Goal: Information Seeking & Learning: Learn about a topic

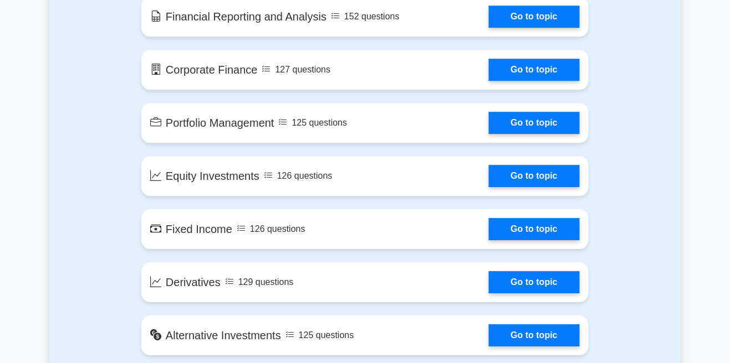
scroll to position [775, 0]
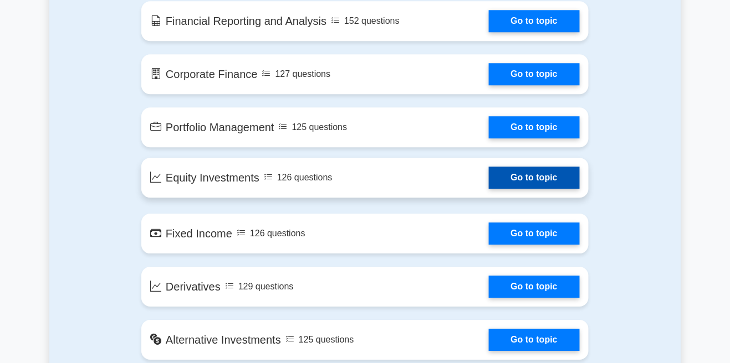
click at [558, 178] on link "Go to topic" at bounding box center [534, 178] width 91 height 22
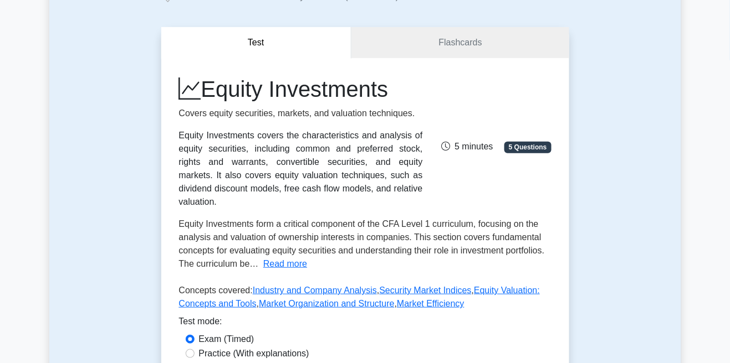
scroll to position [112, 0]
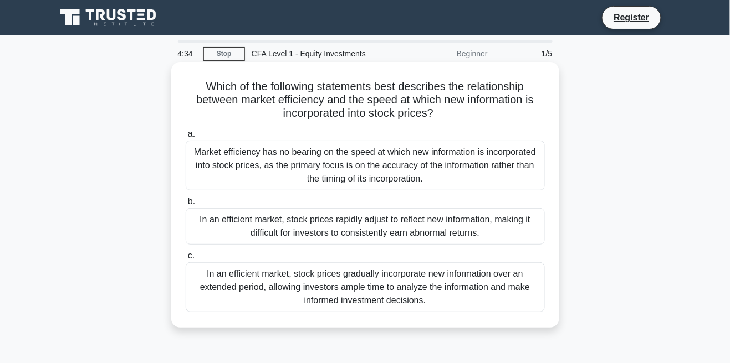
click at [499, 230] on div "In an efficient market, stock prices rapidly adjust to reflect new information,…" at bounding box center [365, 226] width 359 height 37
click at [186, 206] on input "b. In an efficient market, stock prices rapidly adjust to reflect new informati…" at bounding box center [186, 201] width 0 height 7
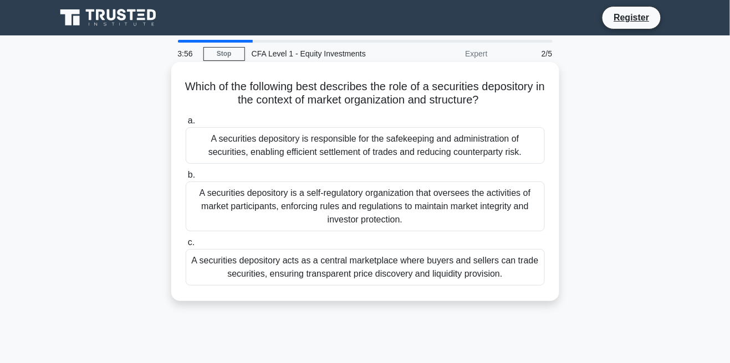
click at [355, 147] on div "A securities depository is responsible for the safekeeping and administration o…" at bounding box center [365, 145] width 359 height 37
click at [186, 125] on input "a. A securities depository is responsible for the safekeeping and administratio…" at bounding box center [186, 120] width 0 height 7
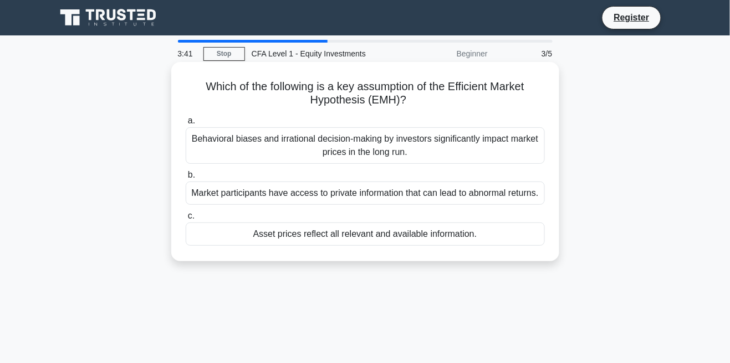
click at [412, 246] on div "Asset prices reflect all relevant and available information." at bounding box center [365, 234] width 359 height 23
click at [186, 220] on input "c. Asset prices reflect all relevant and available information." at bounding box center [186, 216] width 0 height 7
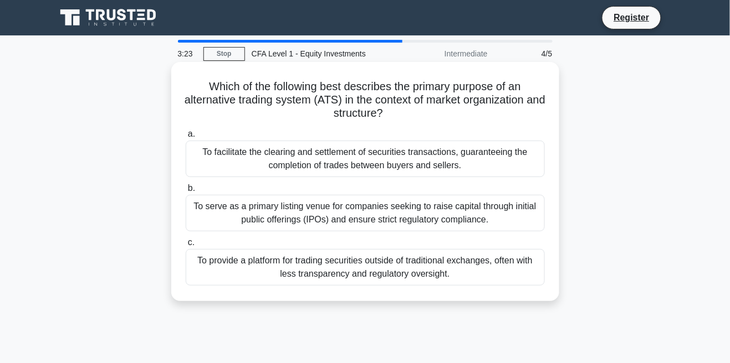
click at [363, 167] on div "To facilitate the clearing and settlement of securities transactions, guarantee…" at bounding box center [365, 159] width 359 height 37
click at [186, 138] on input "a. To facilitate the clearing and settlement of securities transactions, guaran…" at bounding box center [186, 134] width 0 height 7
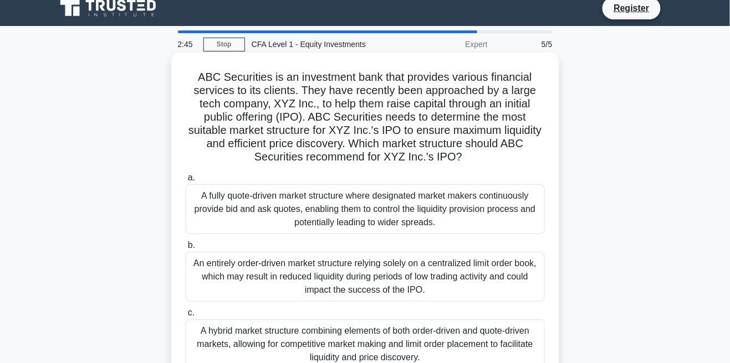
scroll to position [11, 0]
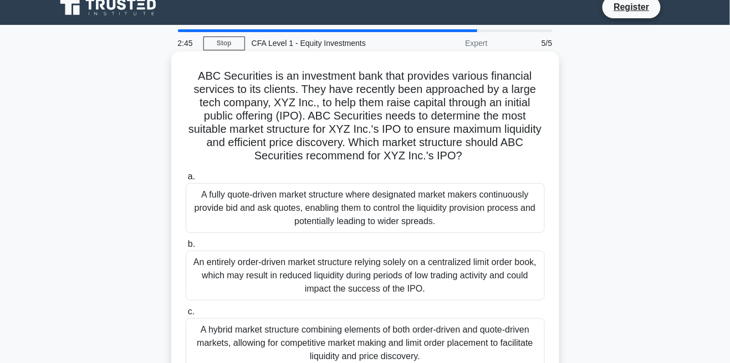
click at [439, 343] on div "A hybrid market structure combining elements of both order-driven and quote-dri…" at bounding box center [365, 344] width 359 height 50
click at [186, 316] on input "c. A hybrid market structure combining elements of both order-driven and quote-…" at bounding box center [186, 312] width 0 height 7
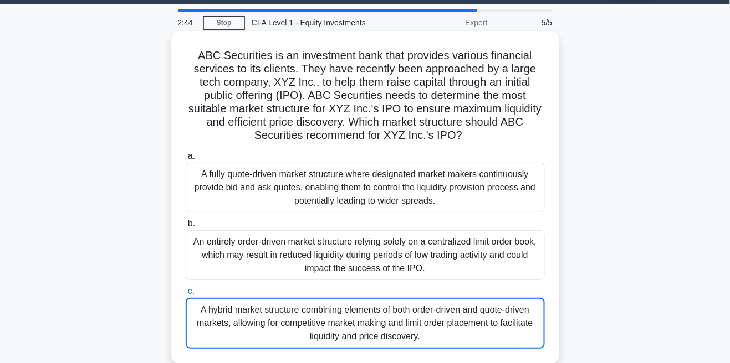
scroll to position [64, 0]
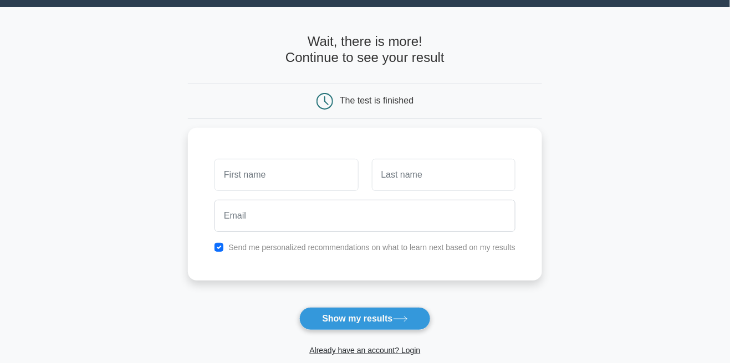
scroll to position [30, 0]
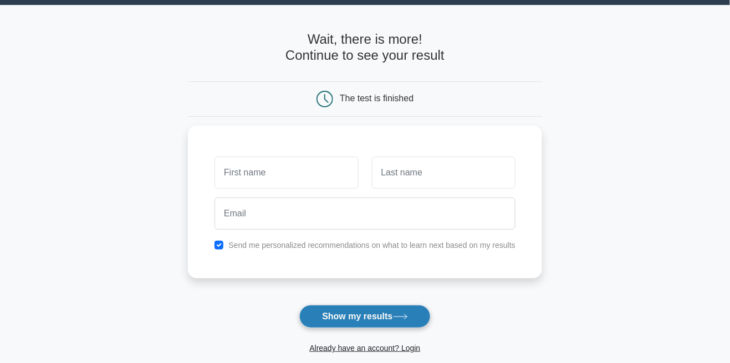
click at [402, 310] on button "Show my results" at bounding box center [364, 316] width 131 height 23
